Goal: Task Accomplishment & Management: Use online tool/utility

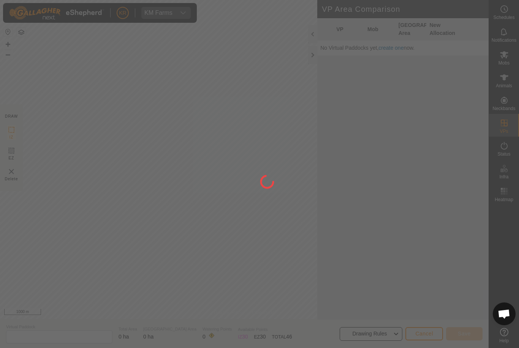
click at [508, 212] on div at bounding box center [259, 174] width 519 height 348
type input "Tt14-VP001"
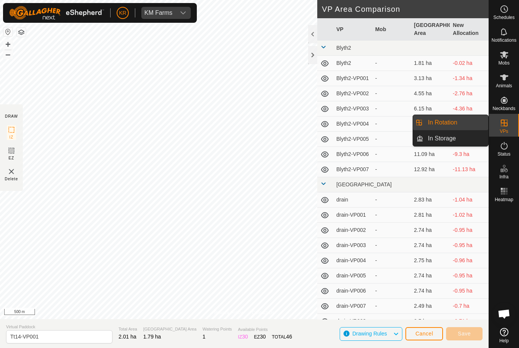
click at [468, 129] on link "In Rotation" at bounding box center [455, 122] width 65 height 15
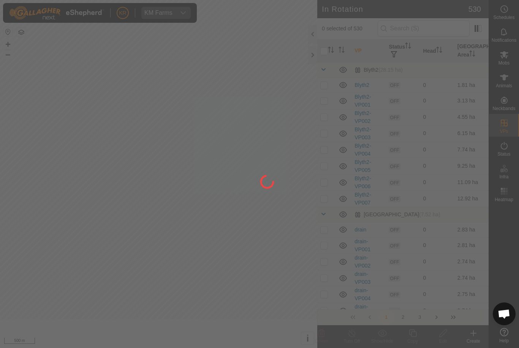
click at [452, 125] on div at bounding box center [259, 174] width 519 height 348
click at [429, 28] on div at bounding box center [259, 174] width 519 height 348
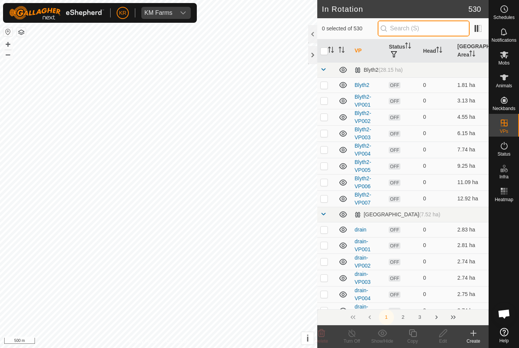
click at [427, 32] on input "text" at bounding box center [424, 29] width 92 height 16
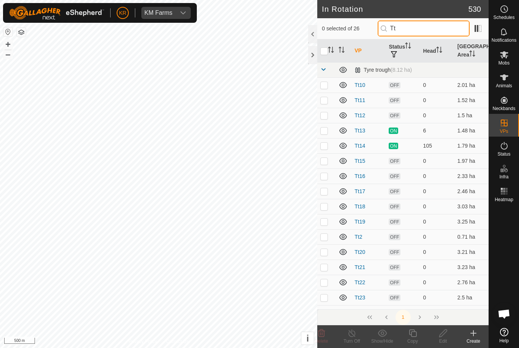
type input "Tt"
click at [325, 161] on p-checkbox at bounding box center [324, 161] width 8 height 6
checkbox input "true"
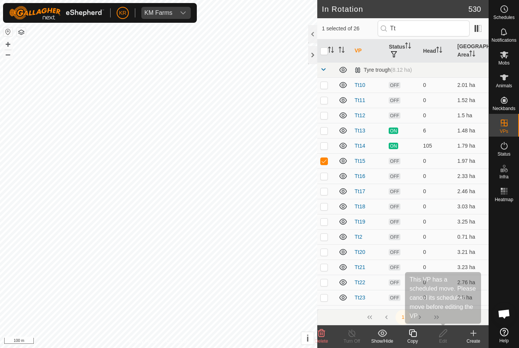
click at [440, 336] on icon at bounding box center [442, 333] width 9 height 9
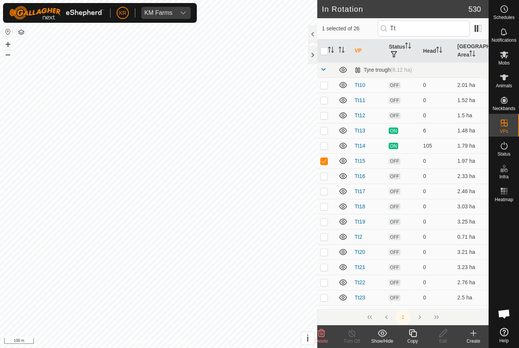
click at [441, 341] on div "Edit" at bounding box center [443, 341] width 30 height 7
click at [432, 337] on edit-svg-icon at bounding box center [443, 333] width 30 height 9
click at [419, 336] on copy-svg-icon at bounding box center [412, 333] width 30 height 9
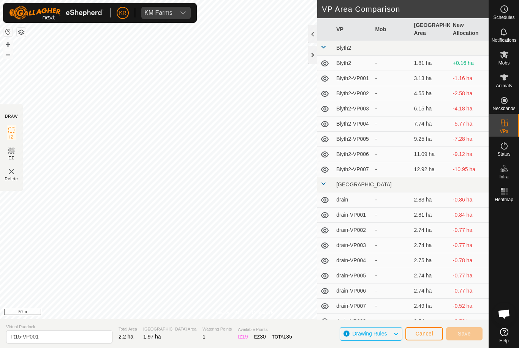
click at [114, 4] on div "KR KM Farms" at bounding box center [100, 13] width 194 height 20
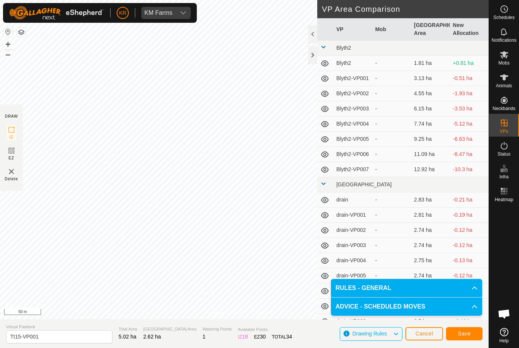
click at [470, 333] on span "Save" at bounding box center [464, 334] width 13 height 6
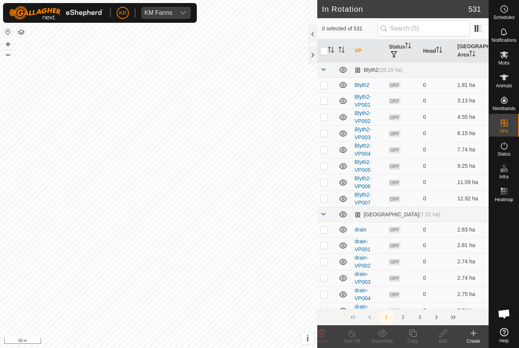
click at [507, 61] on span "Mobs" at bounding box center [503, 63] width 11 height 5
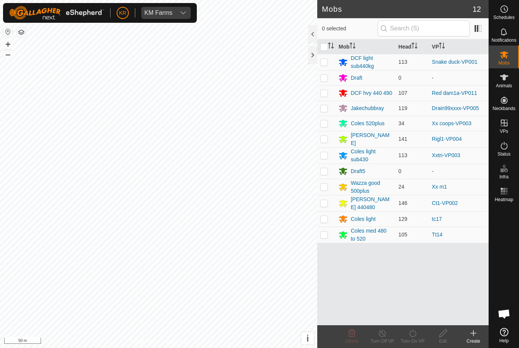
click at [323, 240] on td at bounding box center [326, 235] width 18 height 16
checkbox input "true"
click at [415, 341] on div "Turn On VP" at bounding box center [412, 341] width 30 height 7
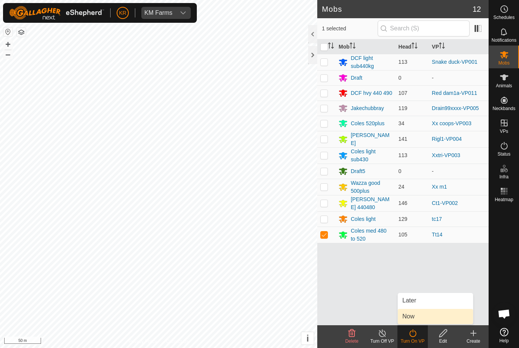
click at [429, 313] on link "Now" at bounding box center [435, 316] width 75 height 15
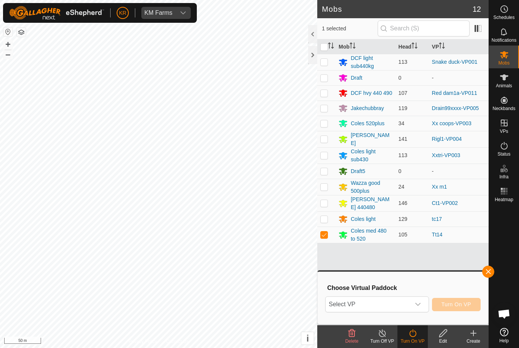
click at [415, 305] on icon "dropdown trigger" at bounding box center [418, 305] width 6 height 6
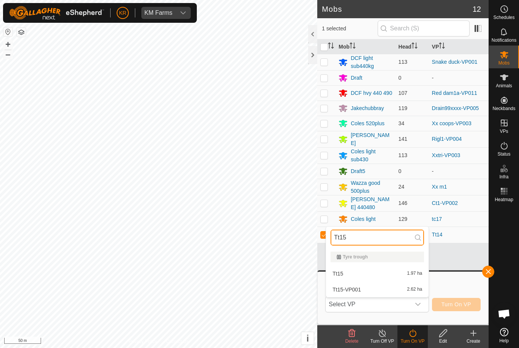
type input "Tt15"
click at [408, 290] on span "2.62 ha" at bounding box center [414, 289] width 15 height 5
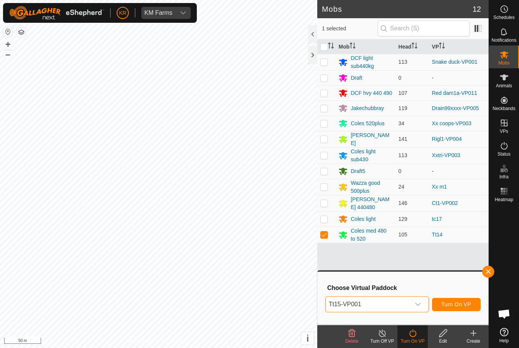
click at [460, 305] on span "Turn On VP" at bounding box center [456, 305] width 30 height 6
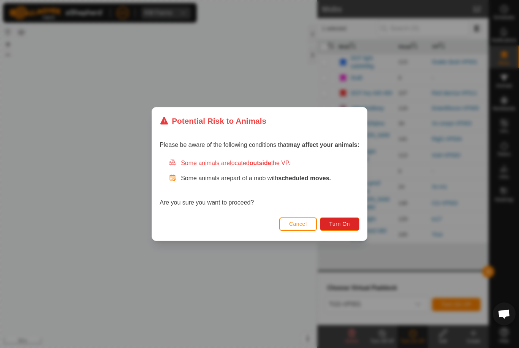
click at [356, 228] on button "Turn On" at bounding box center [340, 224] width 40 height 13
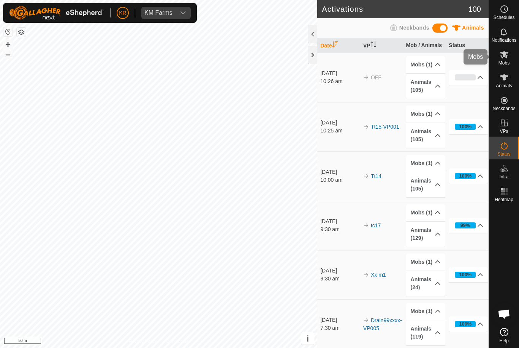
click at [504, 57] on icon at bounding box center [504, 54] width 8 height 7
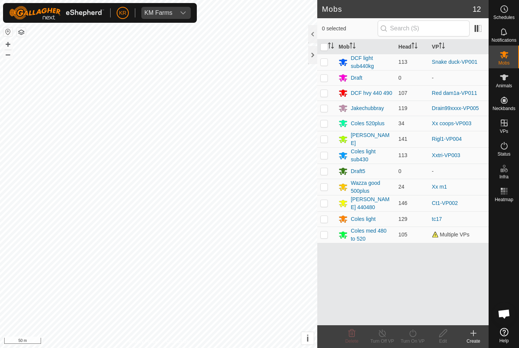
click at [322, 235] on p-checkbox at bounding box center [324, 235] width 8 height 6
checkbox input "true"
click at [414, 339] on div "Turn On VP" at bounding box center [412, 341] width 30 height 7
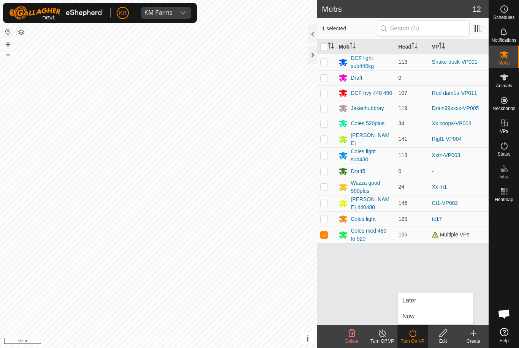
click at [415, 318] on link "Now" at bounding box center [435, 316] width 75 height 15
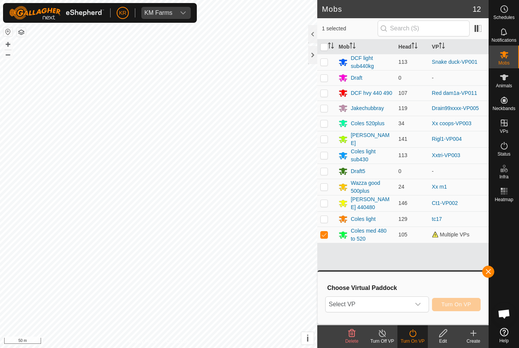
click at [417, 306] on icon "dropdown trigger" at bounding box center [418, 305] width 6 height 6
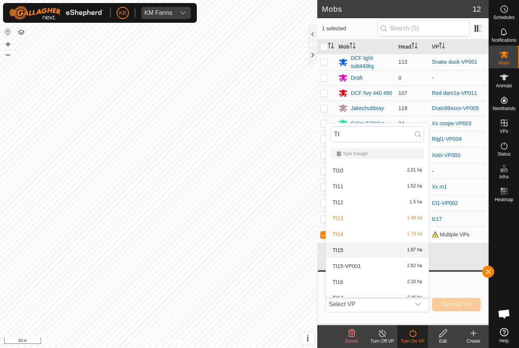
type input "Tt"
click at [414, 251] on span "1.97 ha" at bounding box center [414, 250] width 15 height 5
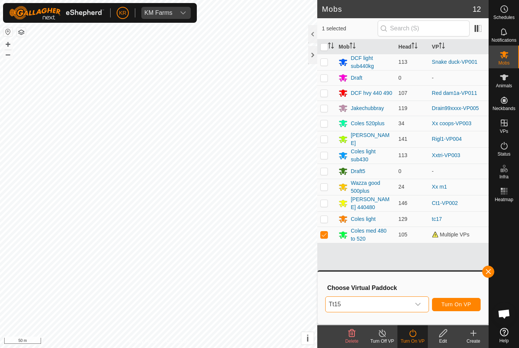
click at [420, 305] on icon "dropdown trigger" at bounding box center [418, 305] width 6 height 6
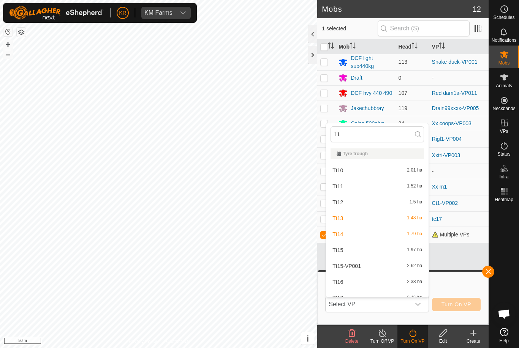
type input "Tt"
click at [357, 265] on span "Tt15-VP001" at bounding box center [346, 266] width 28 height 5
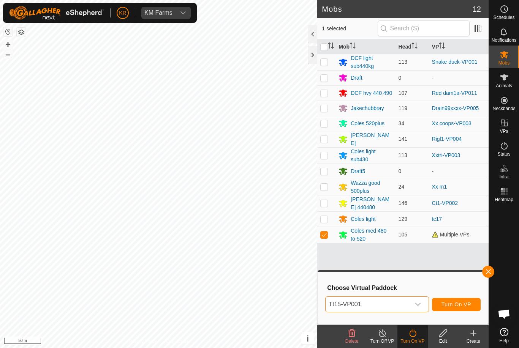
click at [470, 303] on span "Turn On VP" at bounding box center [456, 305] width 30 height 6
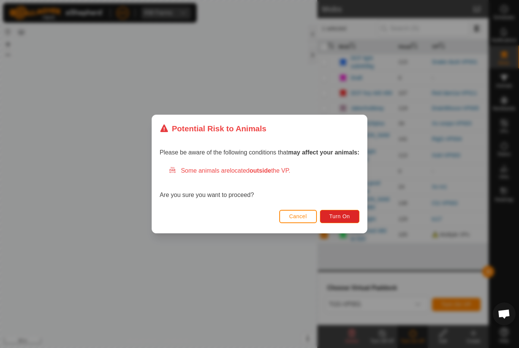
click at [349, 218] on span "Turn On" at bounding box center [339, 216] width 21 height 6
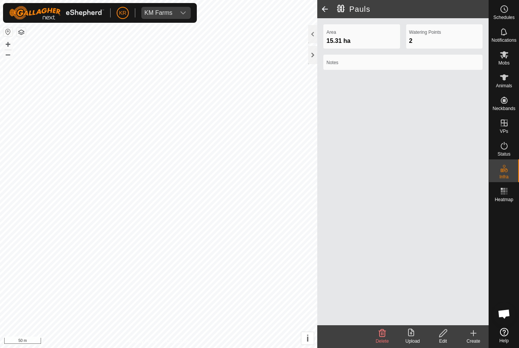
click at [512, 263] on div at bounding box center [504, 265] width 30 height 120
click at [328, 9] on span at bounding box center [324, 9] width 15 height 18
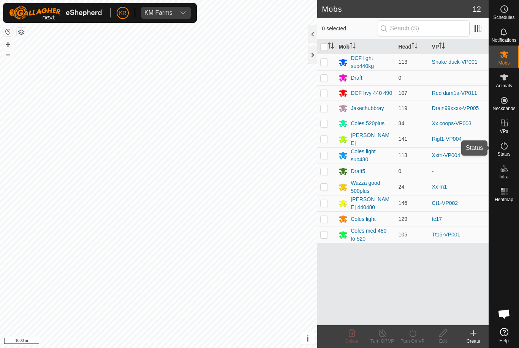
click at [501, 155] on span "Status" at bounding box center [503, 154] width 13 height 5
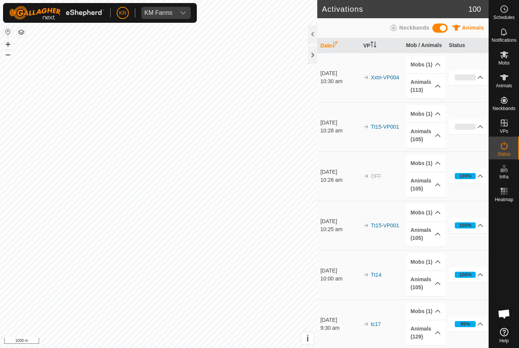
click at [507, 149] on icon at bounding box center [503, 145] width 9 height 9
click at [503, 82] on es-animals-svg-icon at bounding box center [504, 77] width 14 height 12
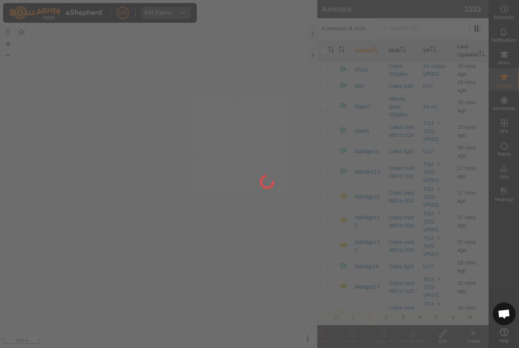
click at [310, 71] on div at bounding box center [259, 174] width 519 height 348
click at [275, 104] on div at bounding box center [259, 174] width 519 height 348
click at [275, 103] on div at bounding box center [259, 174] width 519 height 348
click at [275, 95] on div at bounding box center [259, 174] width 519 height 348
click at [499, 58] on div at bounding box center [259, 174] width 519 height 348
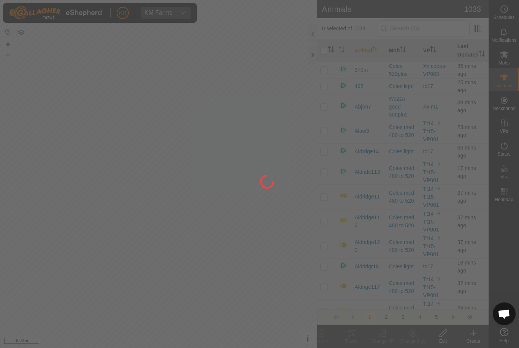
click at [499, 57] on div at bounding box center [259, 174] width 519 height 348
click at [504, 55] on div at bounding box center [259, 174] width 519 height 348
click at [510, 50] on div at bounding box center [259, 174] width 519 height 348
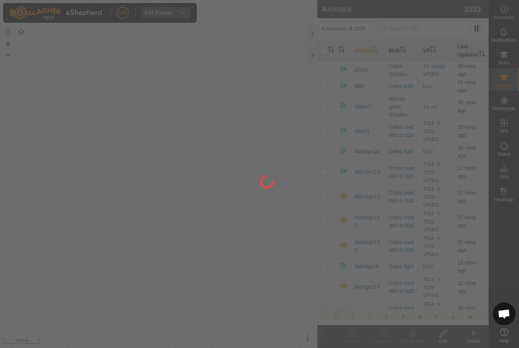
click at [511, 51] on div at bounding box center [259, 174] width 519 height 348
click at [509, 54] on div at bounding box center [259, 174] width 519 height 348
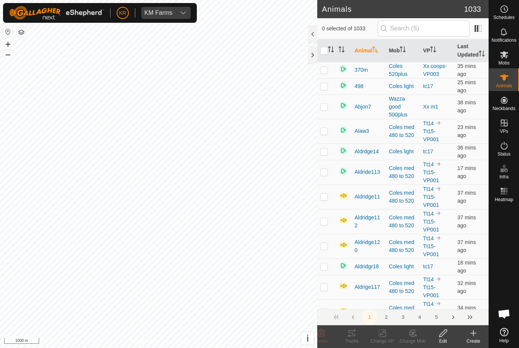
click at [509, 54] on es-mob-svg-icon at bounding box center [504, 55] width 14 height 12
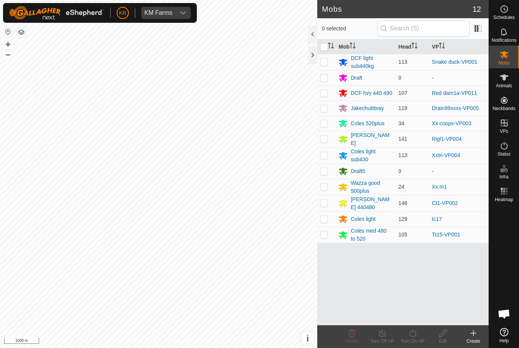
click at [504, 58] on icon at bounding box center [503, 54] width 9 height 9
click at [324, 234] on p-checkbox at bounding box center [324, 235] width 8 height 6
checkbox input "true"
click at [411, 337] on icon at bounding box center [412, 334] width 7 height 8
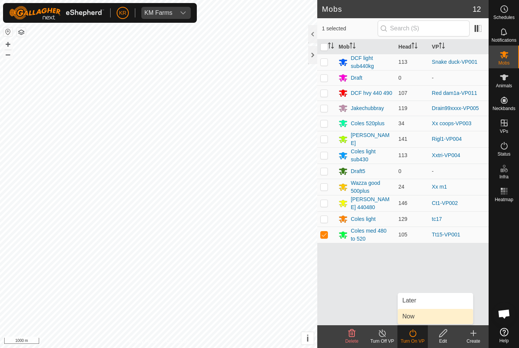
click at [415, 320] on link "Now" at bounding box center [435, 316] width 75 height 15
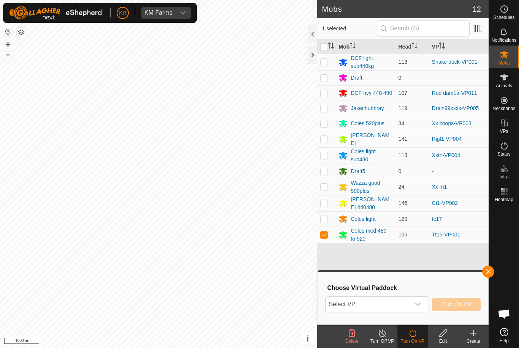
click at [405, 306] on span "Select VP" at bounding box center [368, 304] width 84 height 15
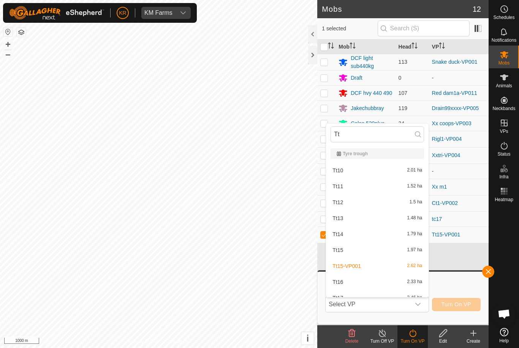
type input "Tt"
click at [361, 267] on span "Tt15-VP001" at bounding box center [346, 266] width 28 height 5
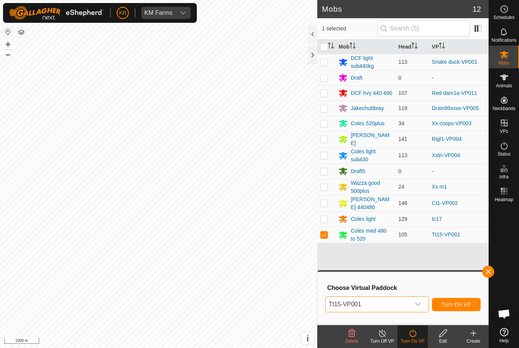
click at [465, 303] on span "Turn On VP" at bounding box center [456, 305] width 30 height 6
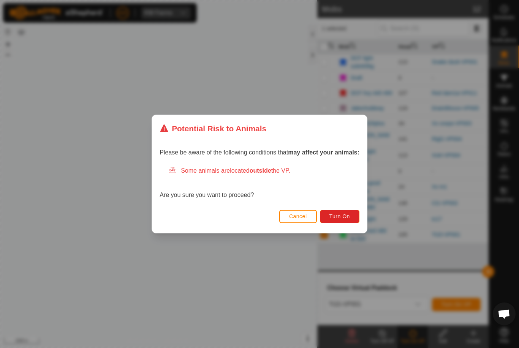
click at [346, 217] on span "Turn On" at bounding box center [339, 216] width 21 height 6
